Goal: Find specific page/section: Find specific page/section

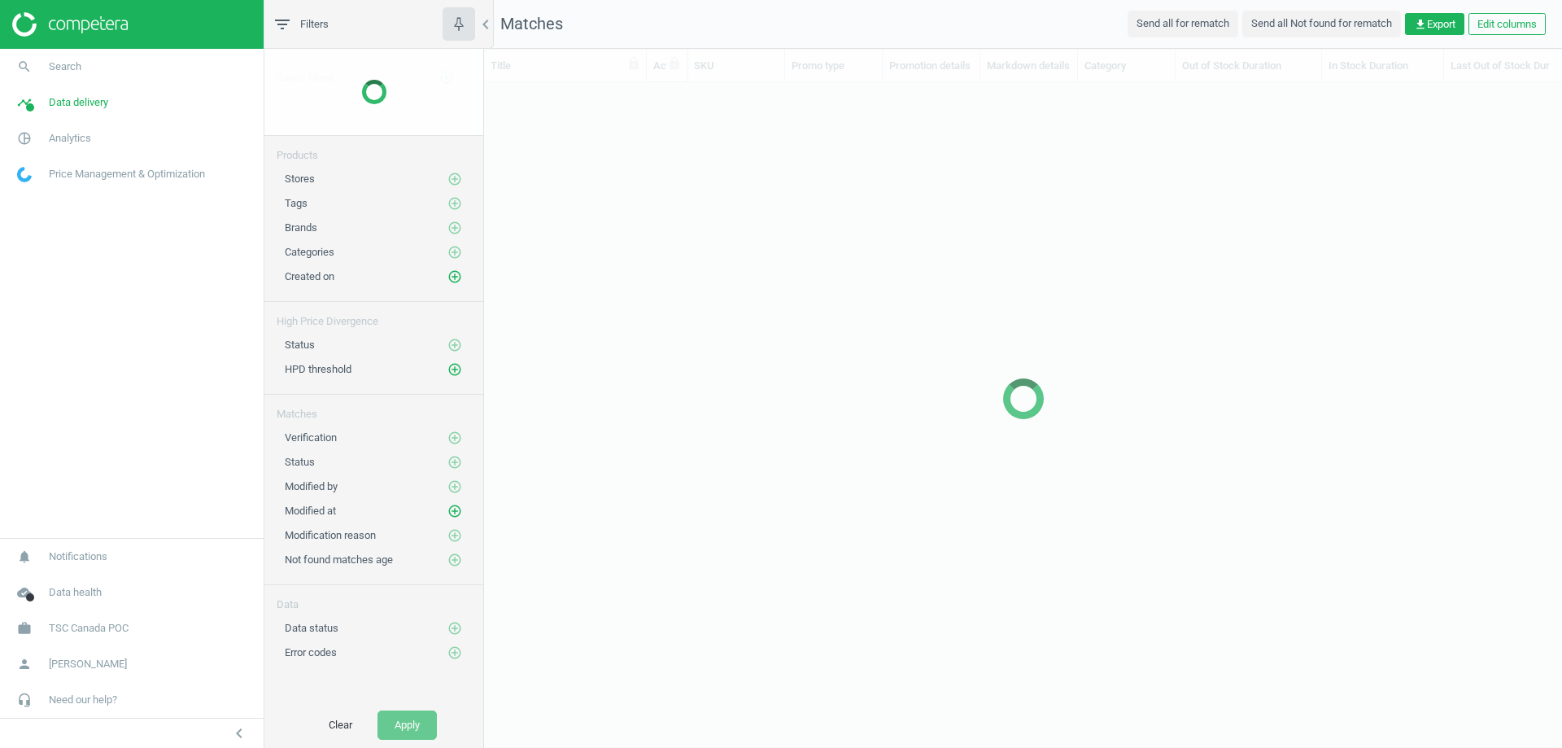
scroll to position [610, 1066]
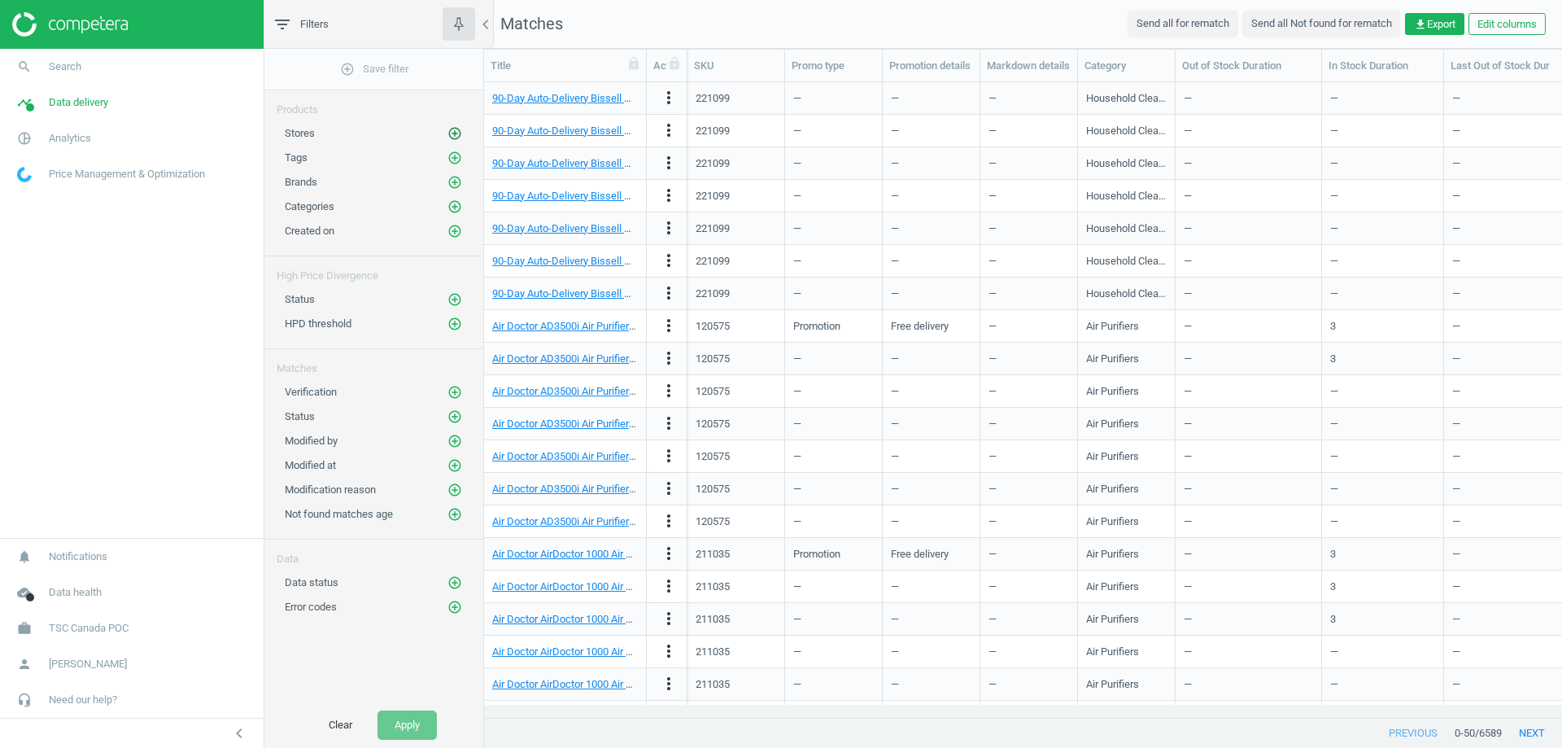
click at [450, 132] on icon "add_circle_outline" at bounding box center [454, 133] width 15 height 15
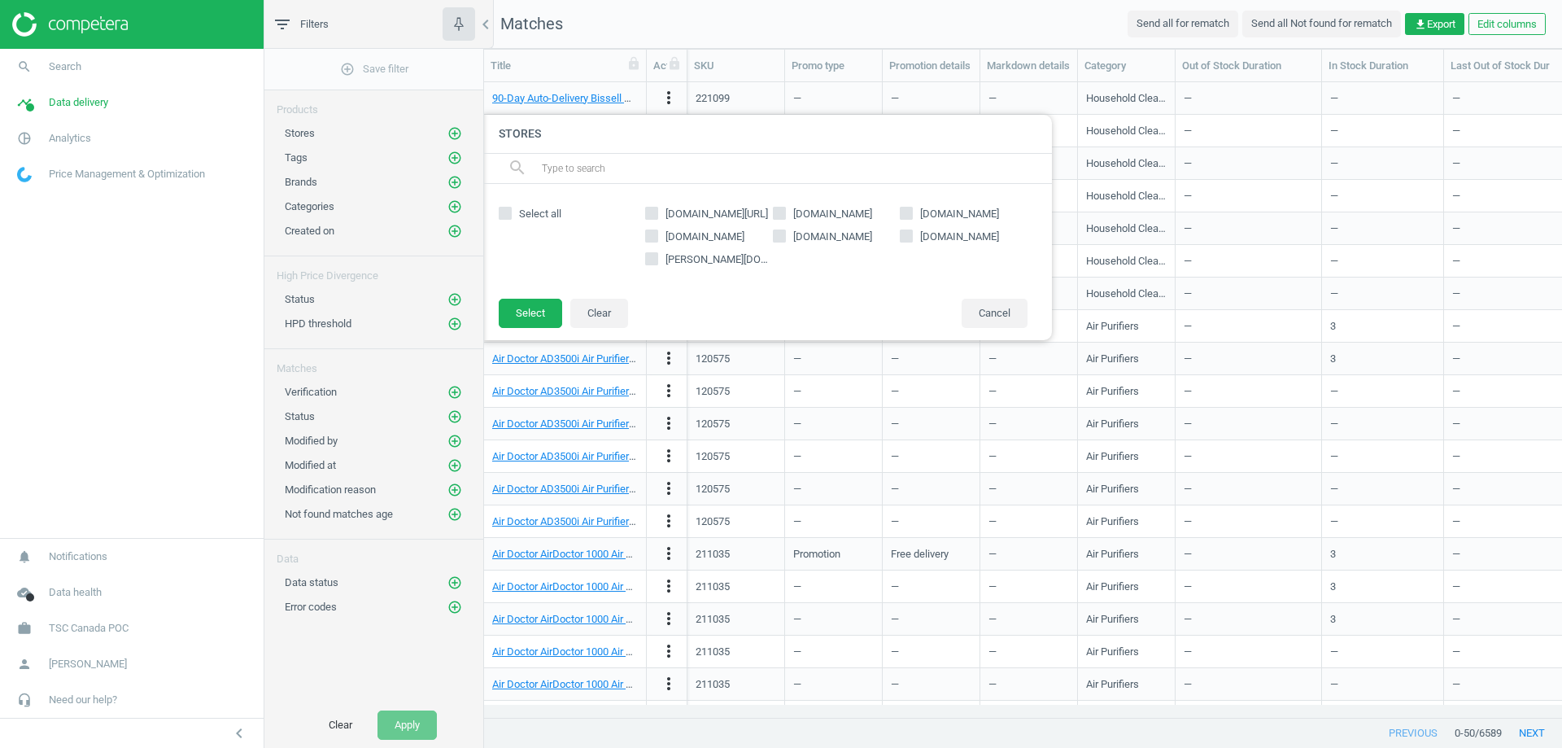
click at [823, 447] on div at bounding box center [1265, 374] width 1562 height 748
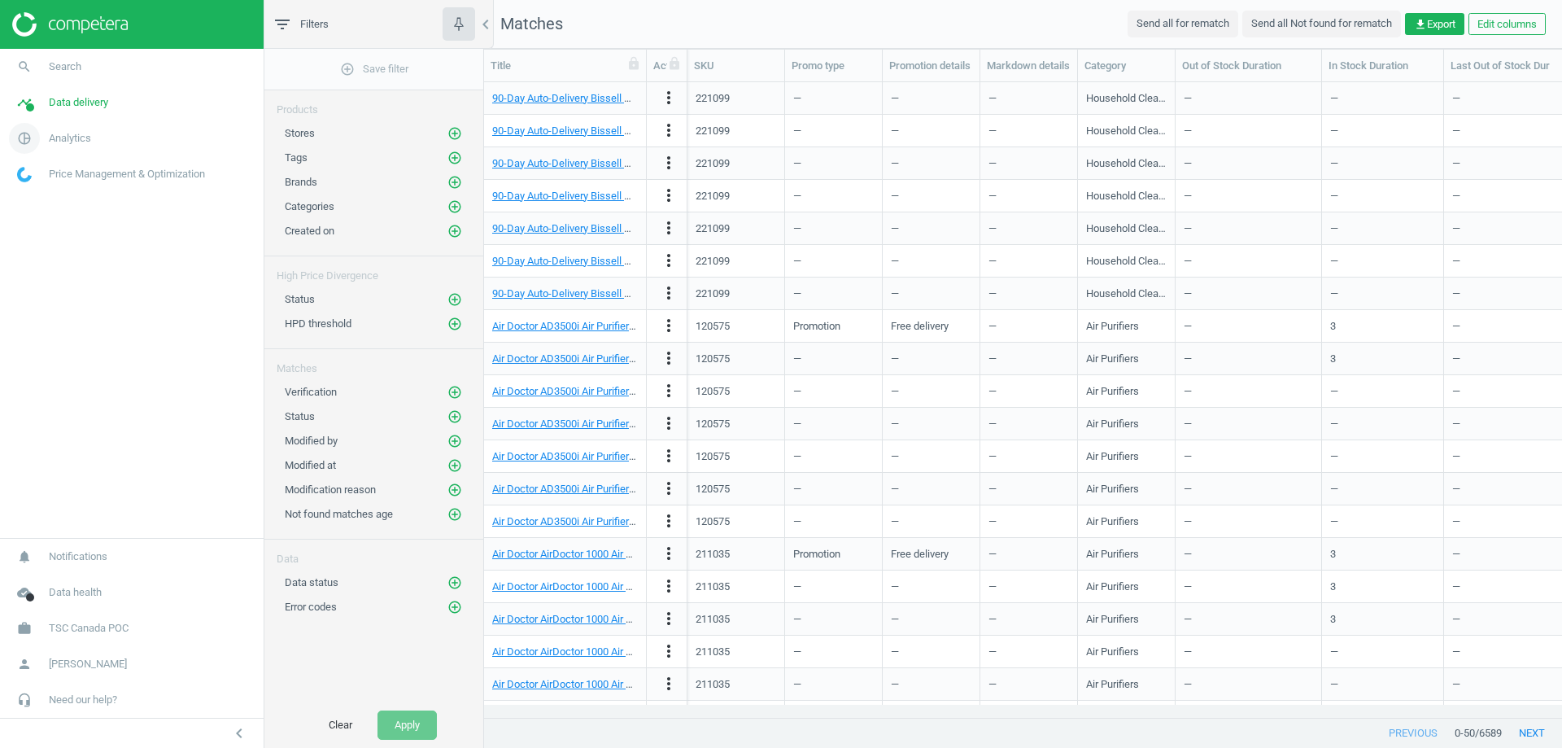
click at [97, 140] on link "pie_chart_outlined Analytics" at bounding box center [132, 138] width 264 height 36
click at [42, 194] on span "Products" at bounding box center [37, 197] width 38 height 13
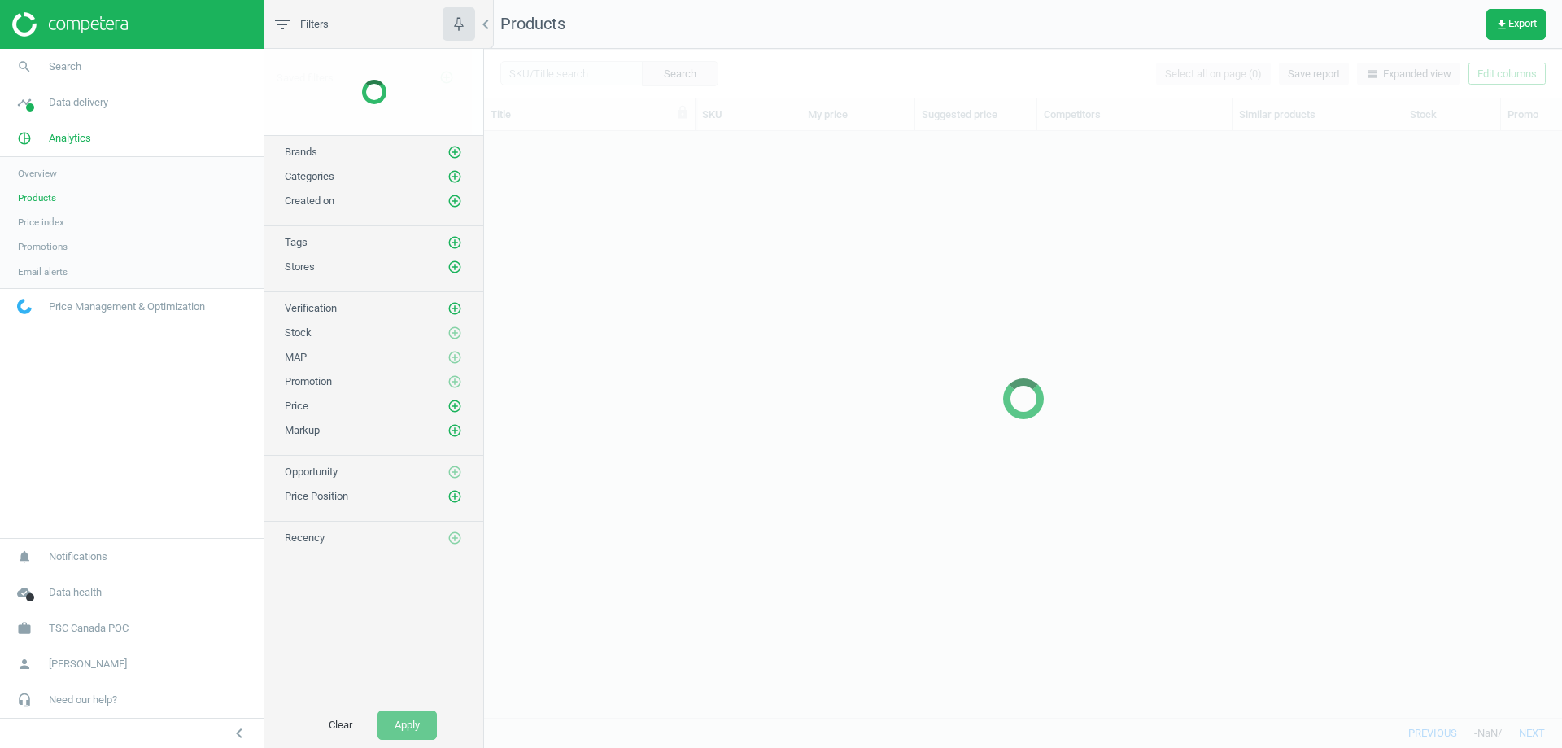
scroll to position [561, 1066]
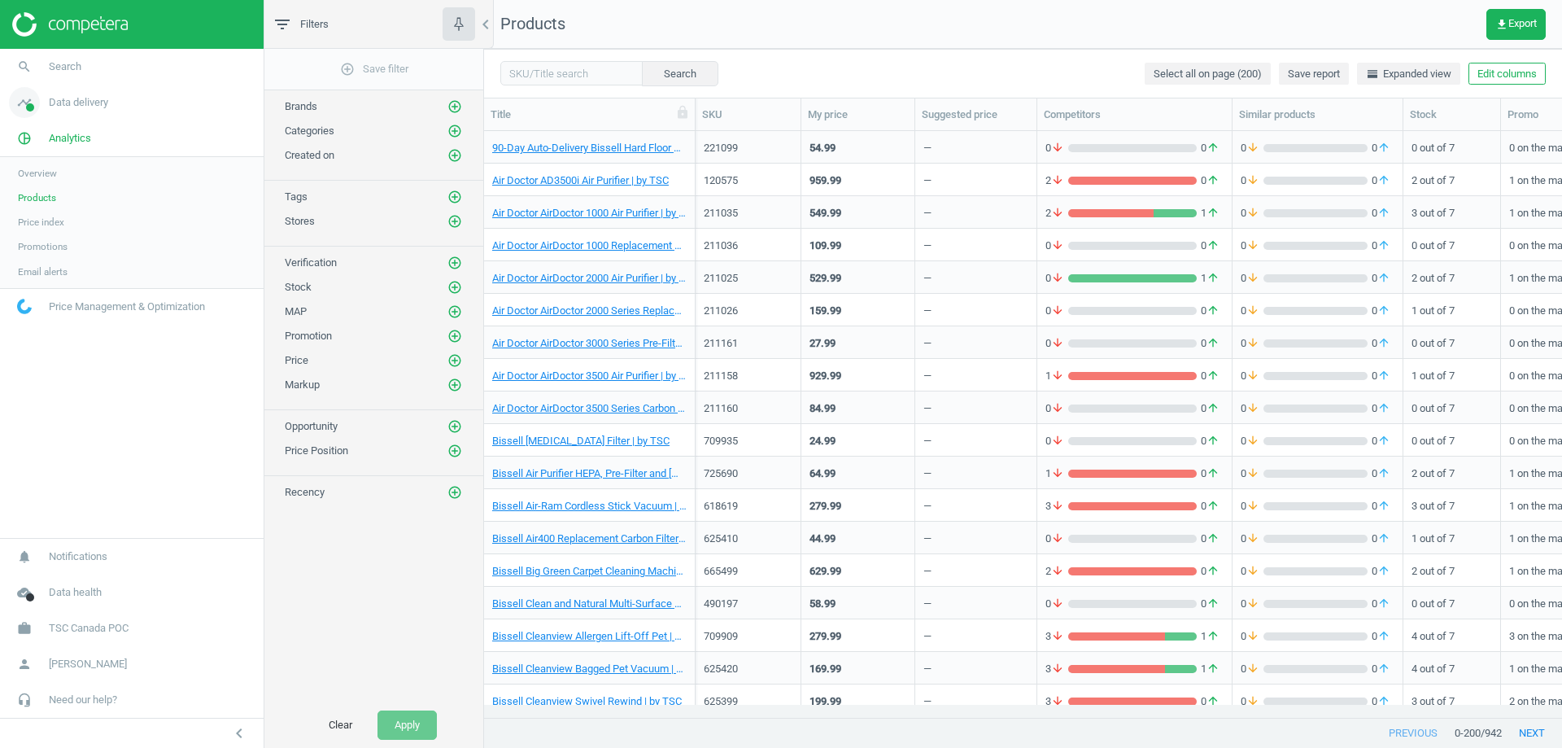
click at [76, 103] on span "Data delivery" at bounding box center [78, 102] width 59 height 15
click at [43, 186] on span "Matches" at bounding box center [36, 186] width 36 height 13
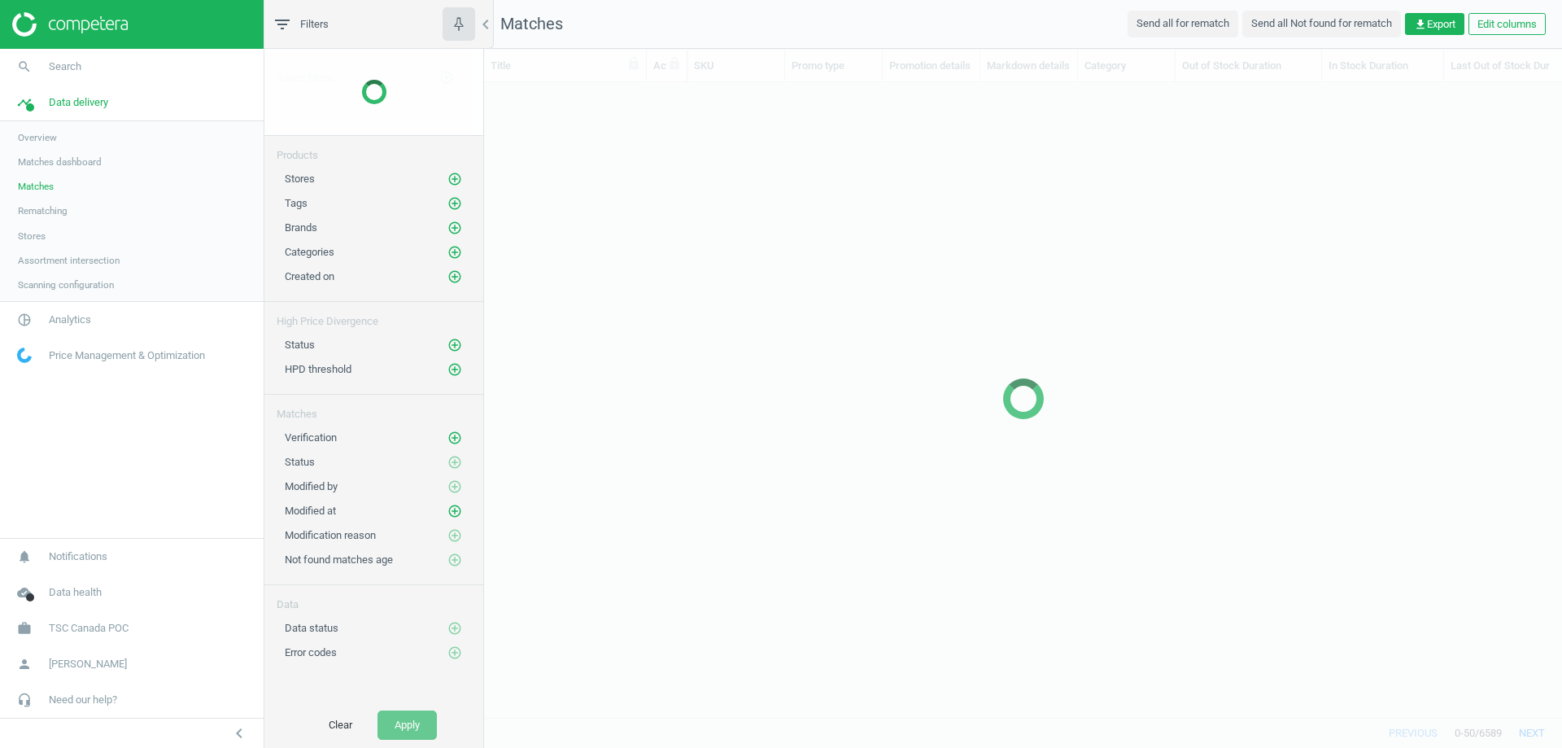
scroll to position [610, 1066]
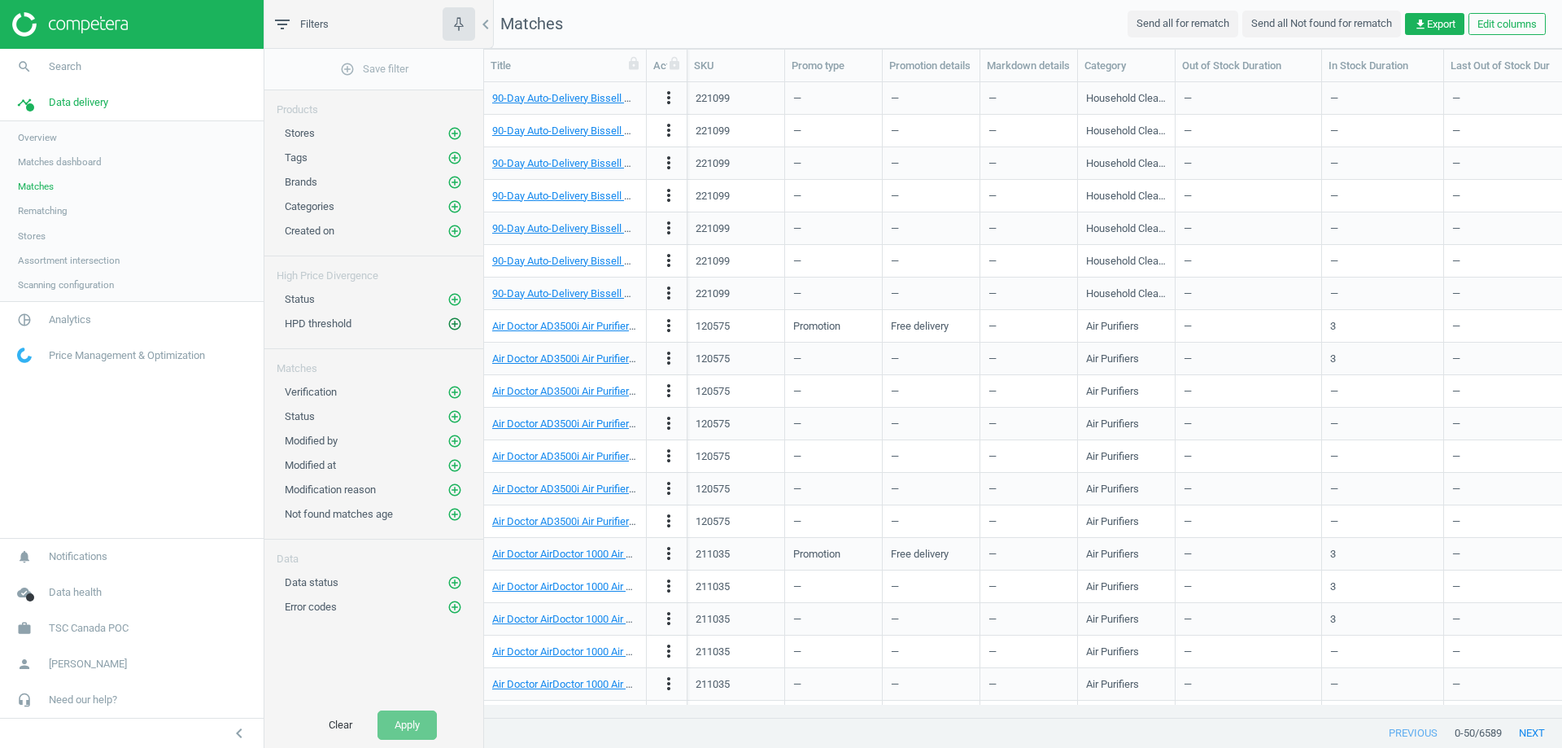
click at [450, 324] on icon "add_circle_outline" at bounding box center [454, 323] width 15 height 15
click at [668, 334] on input "text" at bounding box center [641, 335] width 142 height 28
type input "50"
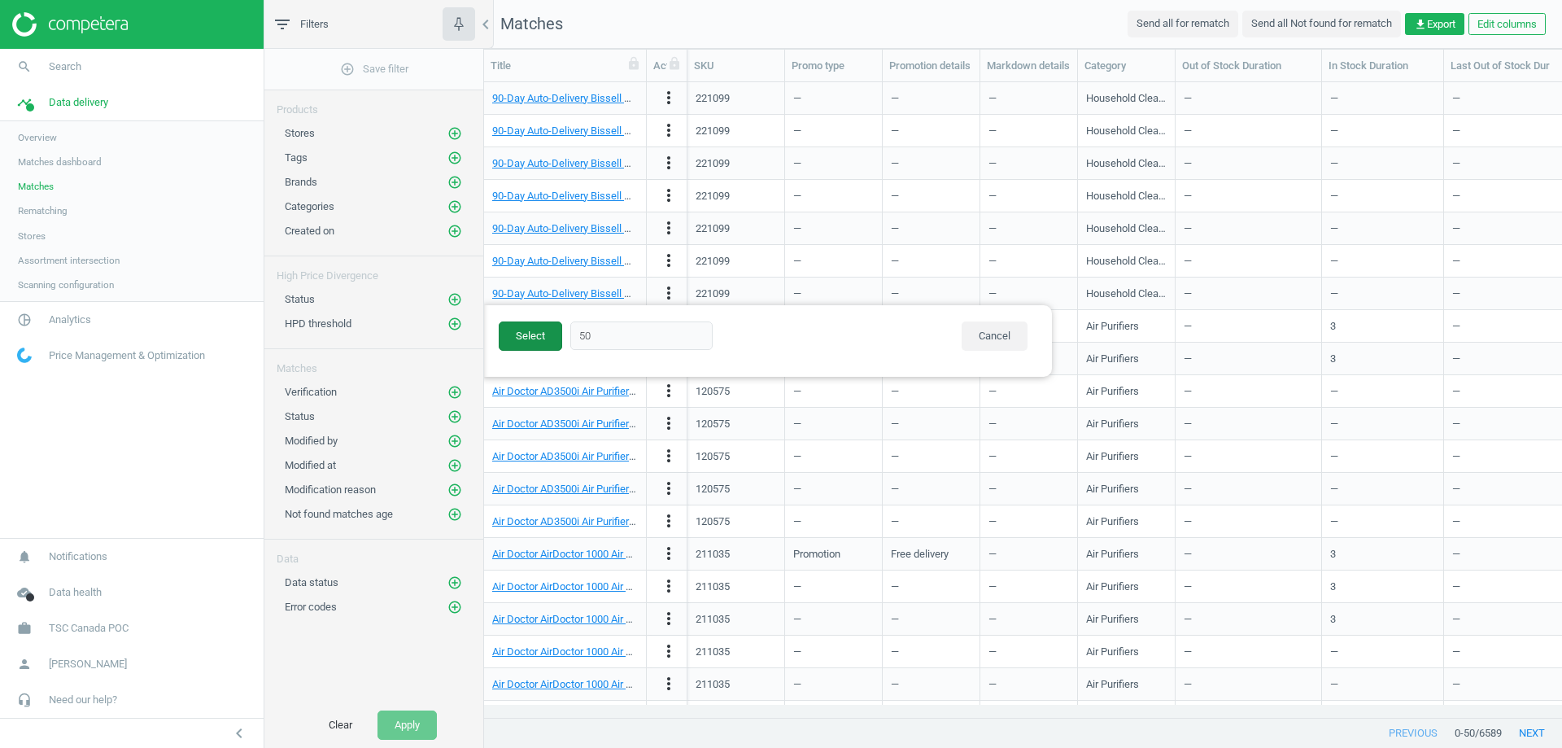
click at [527, 338] on button "Select" at bounding box center [530, 335] width 63 height 29
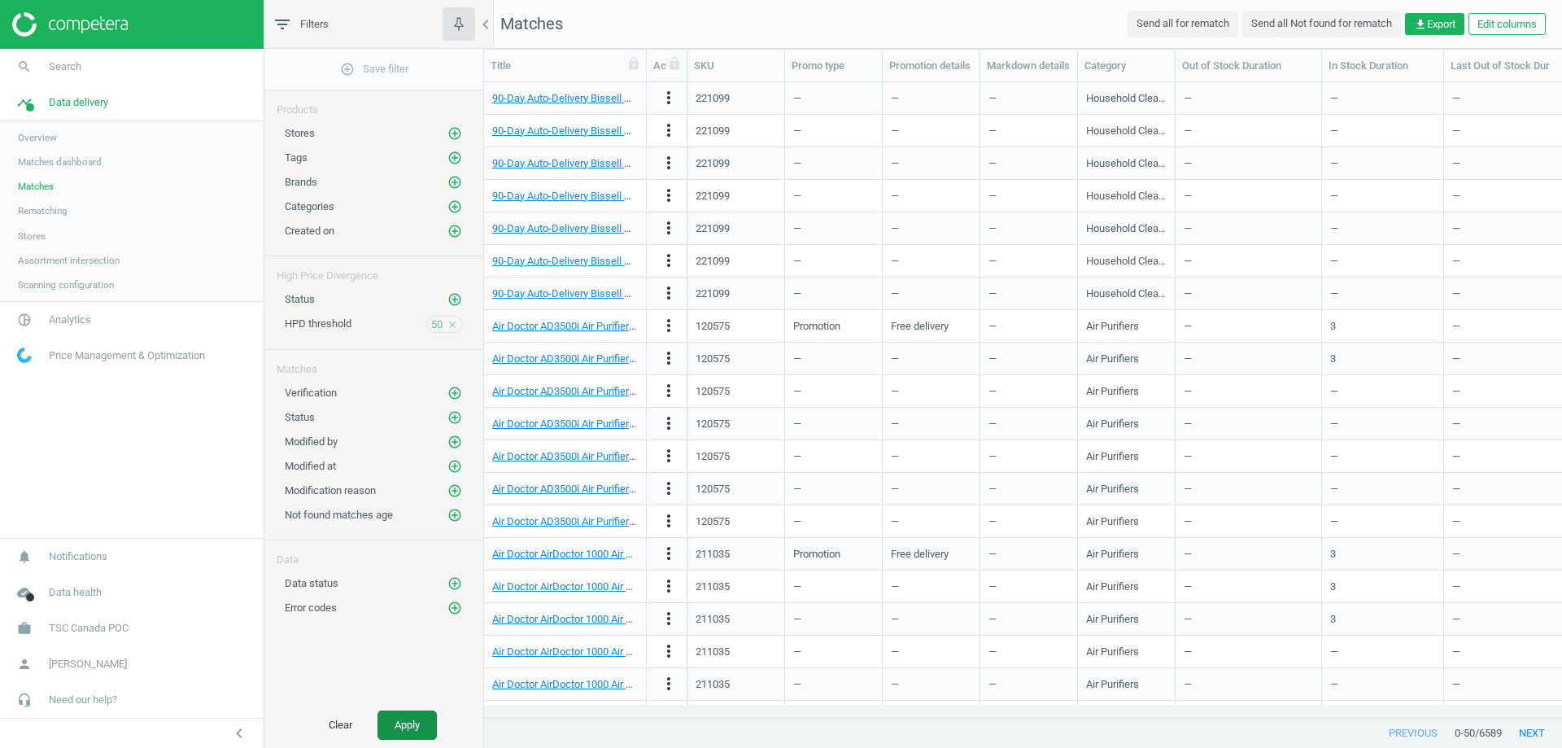
click at [408, 724] on button "Apply" at bounding box center [406, 724] width 59 height 29
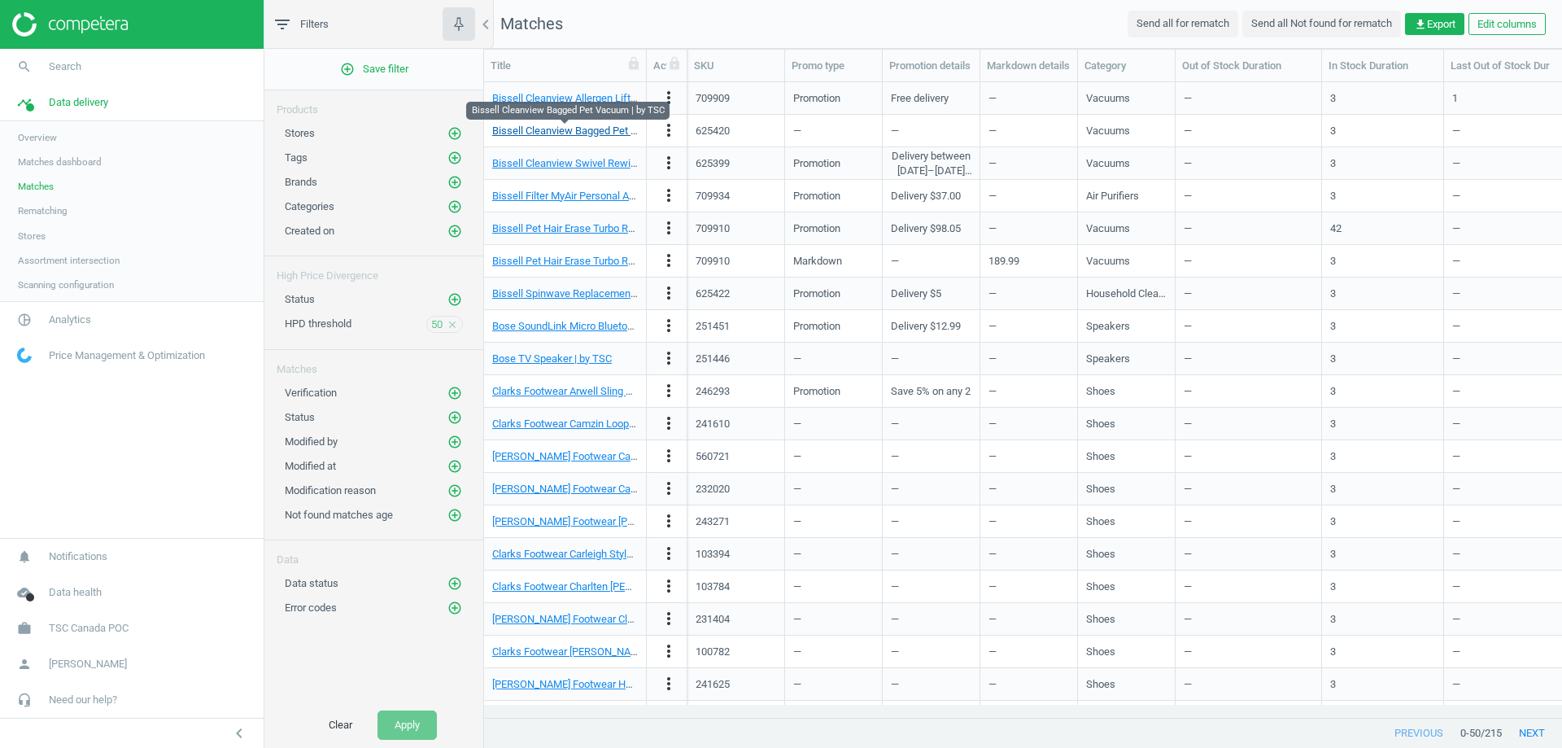
click at [548, 131] on link "Bissell Cleanview Bagged Pet Vacuum | by TSC" at bounding box center [600, 130] width 216 height 12
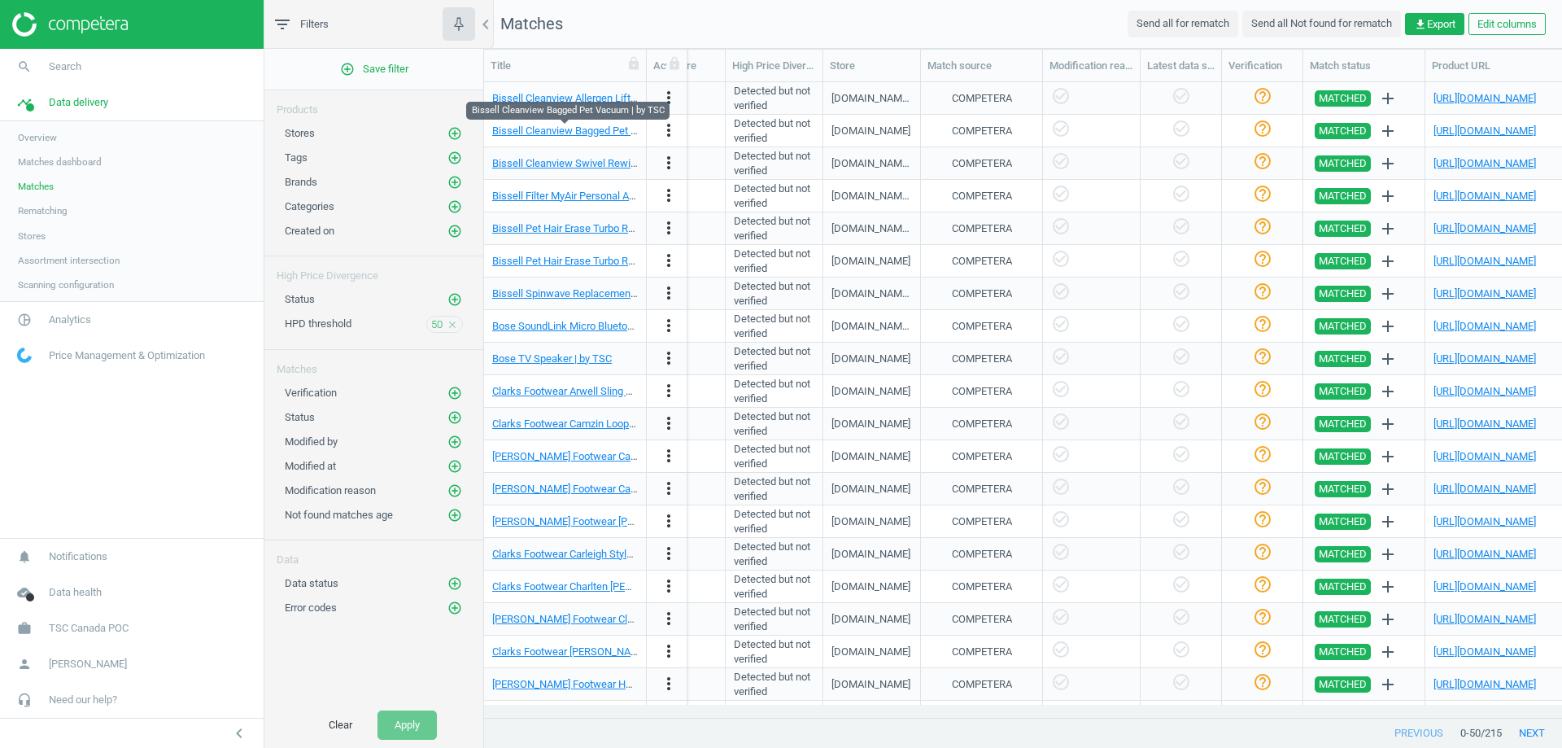
scroll to position [0, 1280]
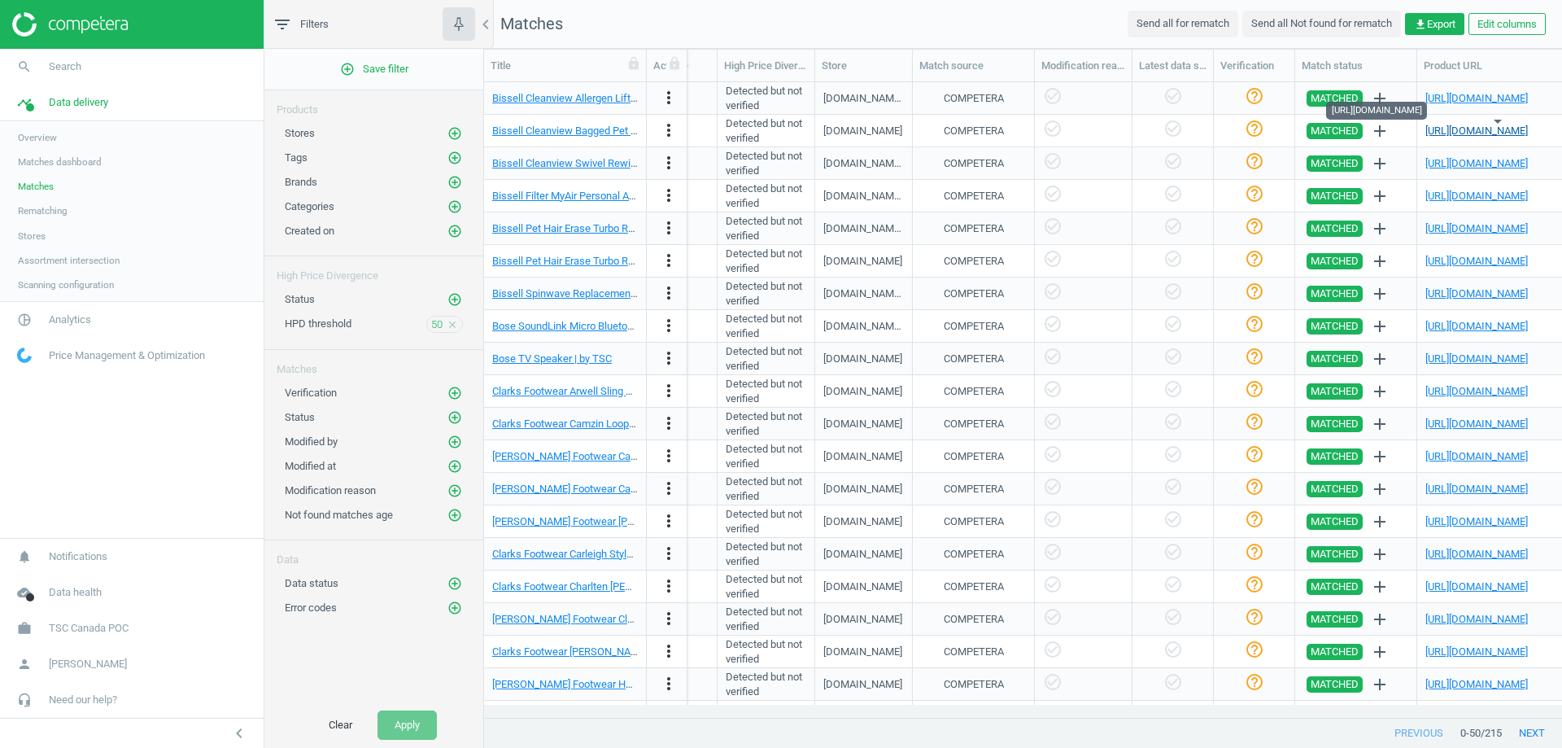
click at [1450, 134] on link "[URL][DOMAIN_NAME]" at bounding box center [1476, 130] width 102 height 12
